Goal: Navigation & Orientation: Find specific page/section

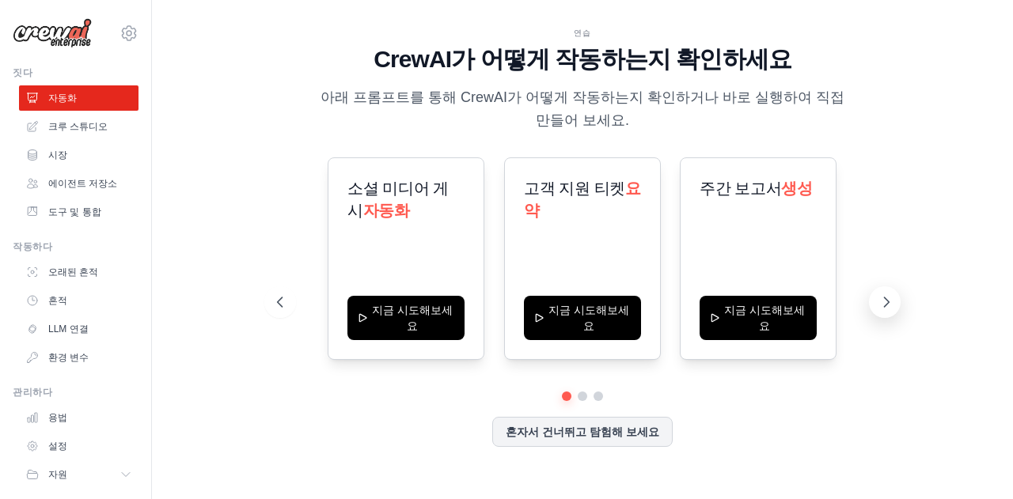
click at [885, 312] on button at bounding box center [885, 303] width 32 height 32
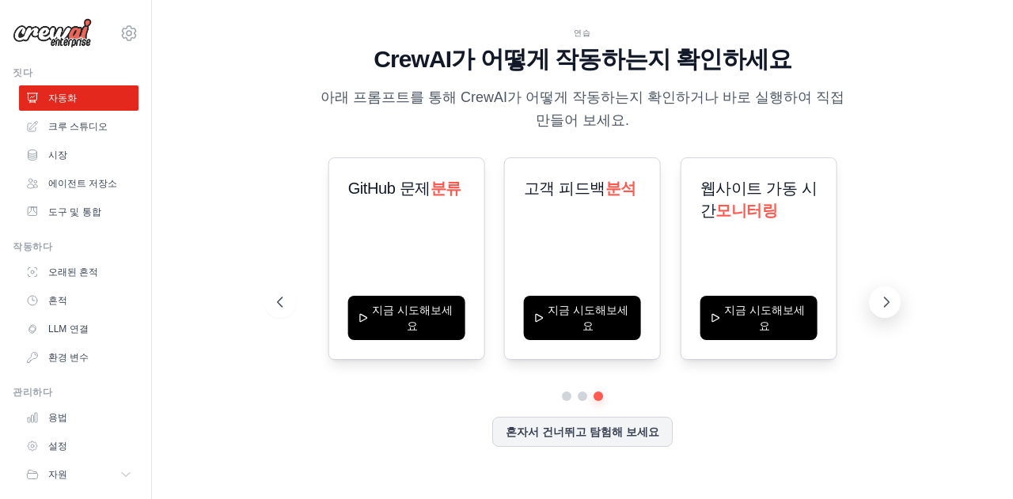
click at [885, 312] on button at bounding box center [885, 303] width 32 height 32
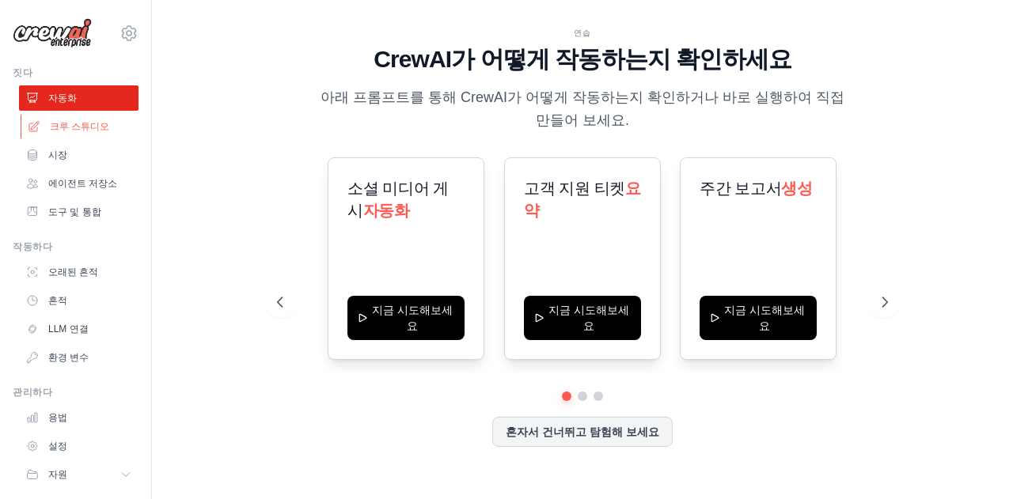
click at [57, 114] on link "크루 스튜디오" at bounding box center [81, 126] width 120 height 25
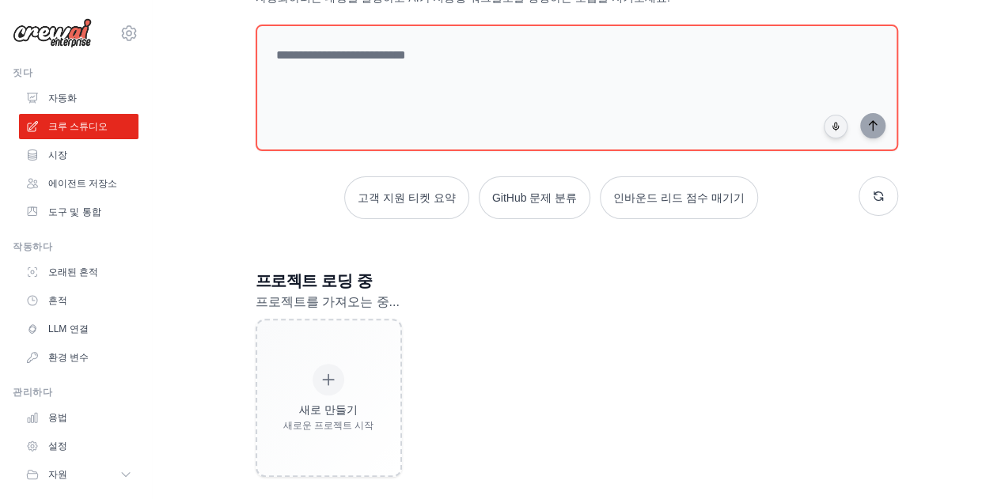
scroll to position [93, 0]
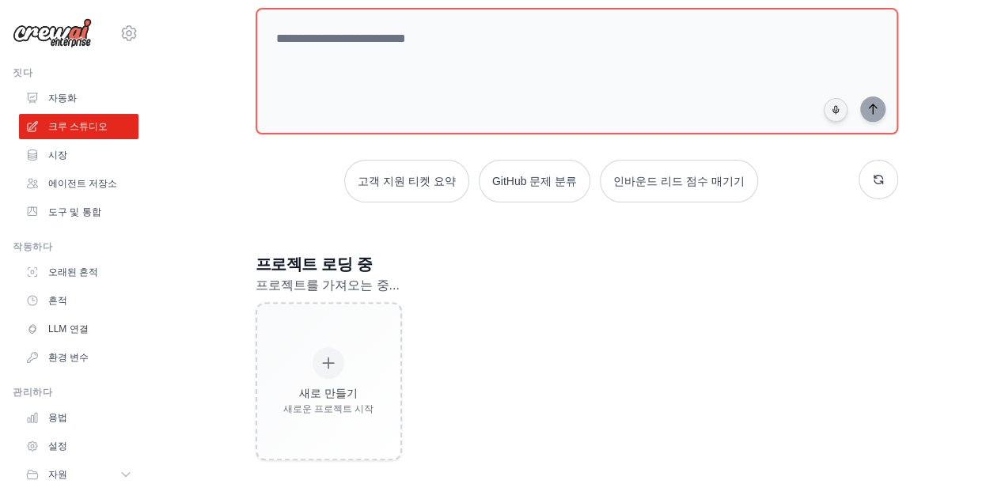
drag, startPoint x: 136, startPoint y: 168, endPoint x: 146, endPoint y: 217, distance: 50.1
click at [146, 217] on div "gkwlszz123@naver.com 설정 짓다 자동화" at bounding box center [76, 249] width 152 height 499
click at [210, 260] on div "AI 기반 자동화 구축 자동화하려는 내용을 설명하고 AI가 지능형 워크플로를 생성하는 모습을 지켜보세요. 고객 지원 티켓 요약 GitHub 문…" at bounding box center [576, 204] width 799 height 564
